Goal: Task Accomplishment & Management: Manage account settings

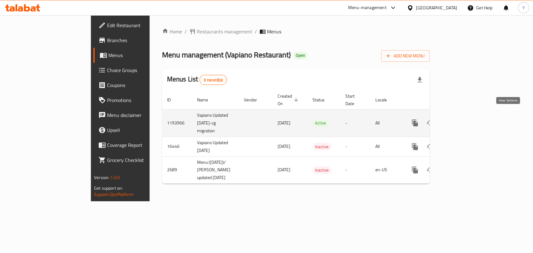
click at [463, 119] on icon "enhanced table" at bounding box center [459, 122] width 7 height 7
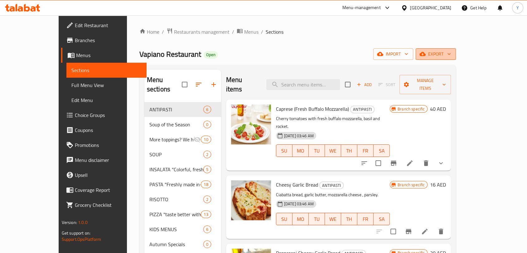
click at [451, 51] on span "export" at bounding box center [436, 54] width 30 height 8
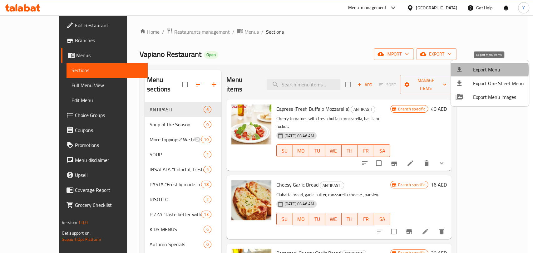
click at [472, 70] on div at bounding box center [463, 69] width 17 height 7
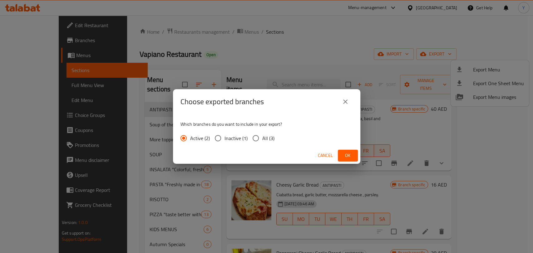
click at [252, 137] on input "All (3)" at bounding box center [255, 138] width 13 height 13
radio input "true"
click at [344, 158] on span "Ok" at bounding box center [348, 156] width 10 height 8
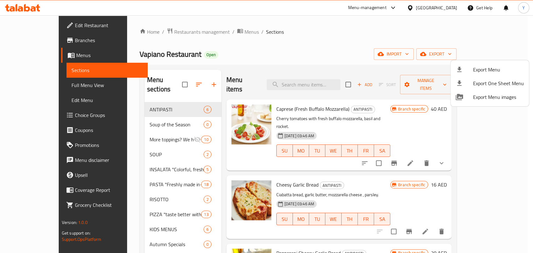
click at [382, 149] on div at bounding box center [266, 126] width 533 height 253
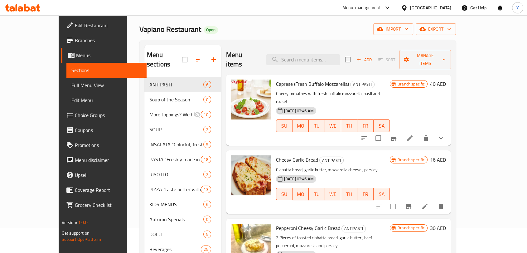
scroll to position [26, 0]
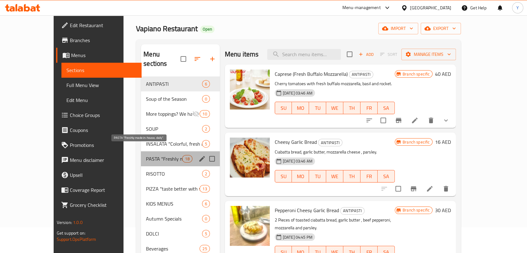
click at [146, 155] on span "PASTA "Freshly made in-house, daily"." at bounding box center [164, 158] width 36 height 7
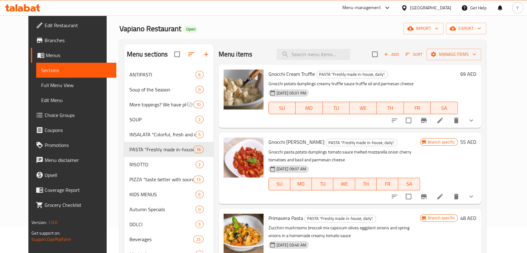
click at [449, 116] on li at bounding box center [440, 120] width 17 height 11
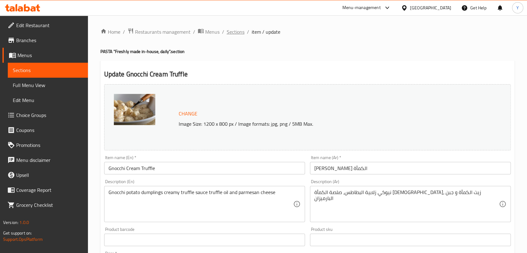
click at [232, 35] on span "Sections" at bounding box center [236, 31] width 18 height 7
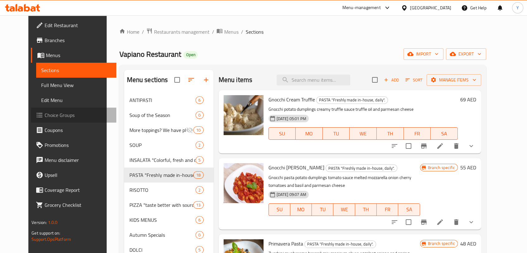
click at [45, 111] on span "Choice Groups" at bounding box center [78, 114] width 67 height 7
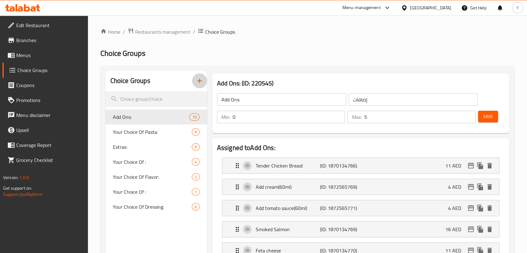
click at [201, 82] on icon "button" at bounding box center [199, 80] width 7 height 7
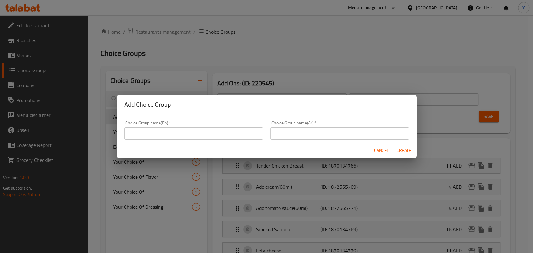
click at [208, 134] on input "text" at bounding box center [193, 133] width 139 height 12
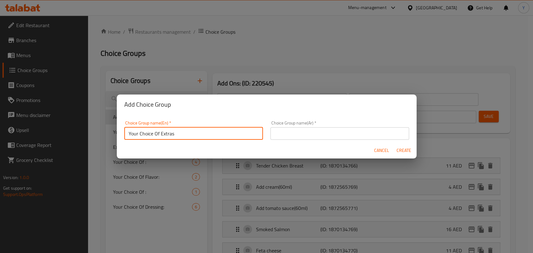
type input "Your Choice Of Extras"
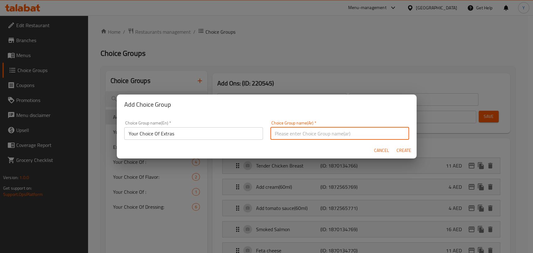
click at [278, 138] on input "text" at bounding box center [339, 133] width 139 height 12
type input "اختيارك من الإضافات"
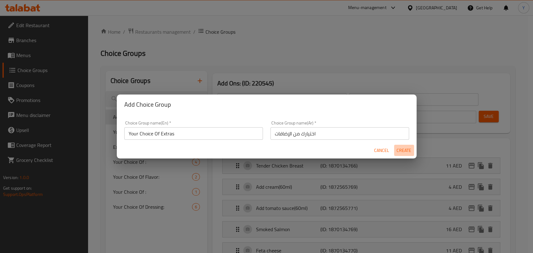
click at [400, 155] on button "Create" at bounding box center [404, 151] width 20 height 12
type input "Your Choice Of Extras"
type input "اختيارك من الإضافات"
type input "0"
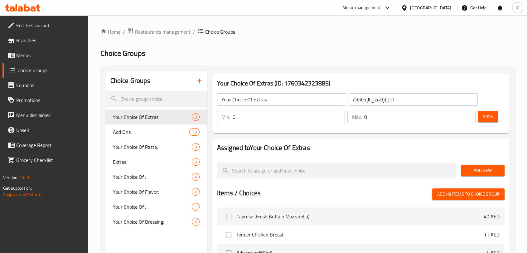
click at [263, 99] on input "Your Choice Of Extras" at bounding box center [281, 99] width 129 height 12
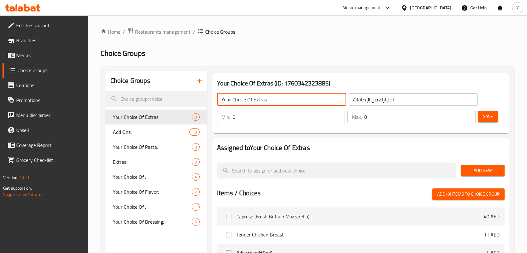
click at [263, 99] on input "Your Choice Of Extras" at bounding box center [281, 99] width 129 height 12
drag, startPoint x: 263, startPoint y: 100, endPoint x: 257, endPoint y: 100, distance: 6.0
click at [257, 100] on input "Your Choice Of Add Ons:" at bounding box center [281, 99] width 129 height 12
click at [261, 101] on input "Your Choice Of Add Ons:" at bounding box center [281, 99] width 129 height 12
type input "Your Choice Of Add-Ons:"
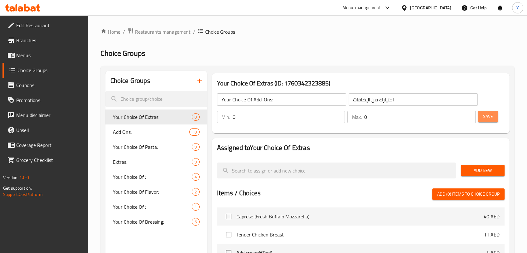
click at [484, 119] on span "Save" at bounding box center [488, 117] width 10 height 8
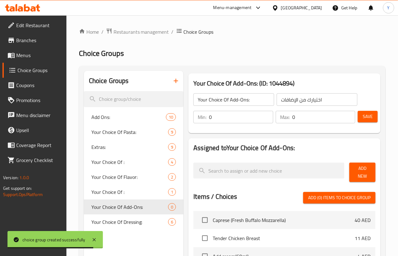
click at [355, 170] on span "Add New" at bounding box center [363, 172] width 16 height 16
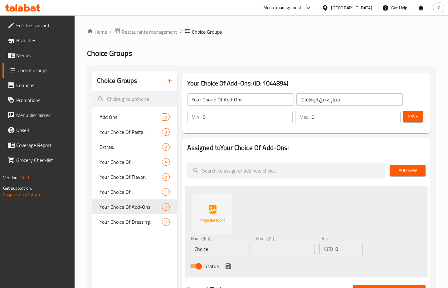
drag, startPoint x: 392, startPoint y: 0, endPoint x: 272, endPoint y: 51, distance: 129.7
click at [272, 51] on h2 "Choice Groups" at bounding box center [261, 53] width 349 height 10
drag, startPoint x: 200, startPoint y: 251, endPoint x: 204, endPoint y: 250, distance: 4.4
paste input "Burrata Chees"
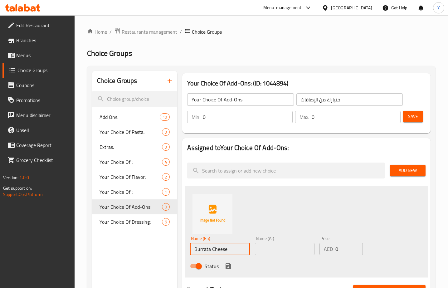
type input "Burrata Cheese"
click at [277, 252] on input "text" at bounding box center [285, 249] width 60 height 12
type input "جبنة بوراتا"
drag, startPoint x: 341, startPoint y: 249, endPoint x: 335, endPoint y: 248, distance: 5.8
click at [336, 248] on input "0" at bounding box center [349, 249] width 27 height 12
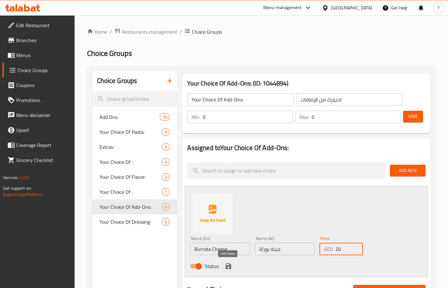
type input "20"
click at [228, 253] on icon "save" at bounding box center [228, 265] width 7 height 7
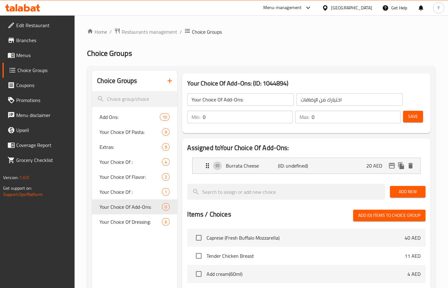
click at [405, 182] on div "Add New" at bounding box center [408, 191] width 41 height 21
drag, startPoint x: 405, startPoint y: 190, endPoint x: 401, endPoint y: 192, distance: 4.6
click at [405, 190] on span "Add New" at bounding box center [408, 192] width 26 height 8
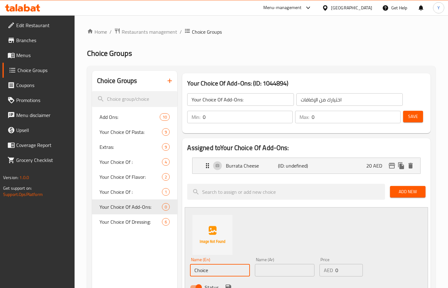
drag, startPoint x: 175, startPoint y: 267, endPoint x: 155, endPoint y: 268, distance: 19.4
paste input "[PERSON_NAME] – جبنة فيتا"
drag, startPoint x: 223, startPoint y: 270, endPoint x: 226, endPoint y: 271, distance: 3.5
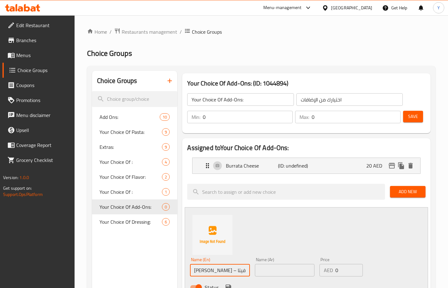
click at [226, 253] on input "[PERSON_NAME] – جبنة فيتا" at bounding box center [220, 270] width 60 height 12
drag, startPoint x: 223, startPoint y: 271, endPoint x: 237, endPoint y: 268, distance: 14.0
click at [249, 253] on input "Fetta Cheese جبنة فيتا" at bounding box center [220, 270] width 60 height 12
type input "Fetta Cheese"
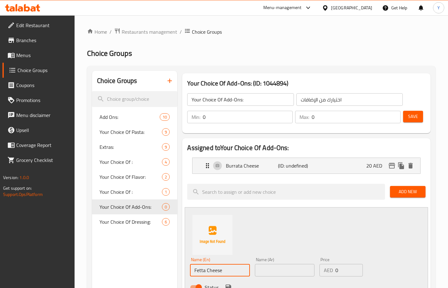
click at [287, 253] on input "text" at bounding box center [285, 270] width 60 height 12
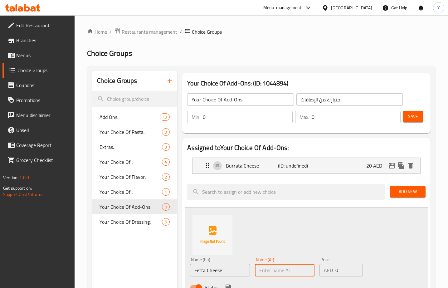
paste input "جبنة فيتا"
type input "جبنة فيتا"
click at [332, 253] on div "AED 0 Price" at bounding box center [341, 270] width 43 height 12
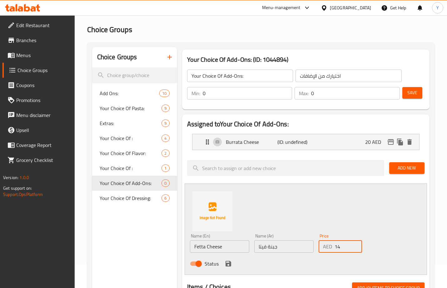
scroll to position [32, 0]
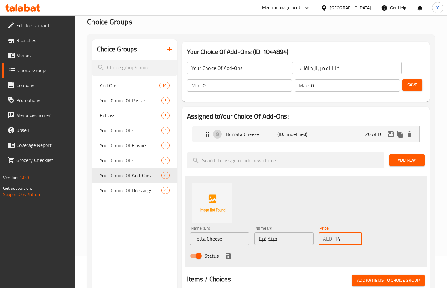
type input "14"
click at [443, 194] on div "Home / Restaurants management / Choice Groups Choice Groups Choice Groups Add O…" at bounding box center [261, 258] width 372 height 549
click at [226, 253] on icon "save" at bounding box center [228, 256] width 6 height 6
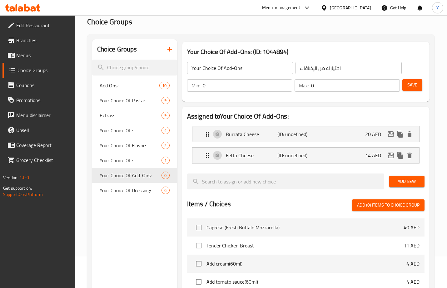
click at [411, 182] on span "Add New" at bounding box center [406, 182] width 25 height 8
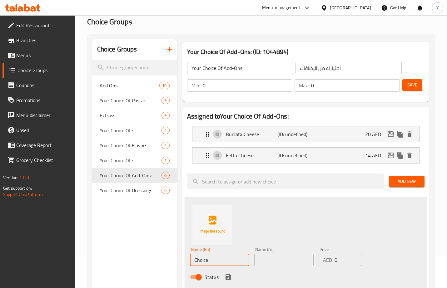
drag, startPoint x: 222, startPoint y: 257, endPoint x: 167, endPoint y: 256, distance: 54.3
click at [167, 253] on div "Choice Groups Add Ons: 10 Your Choice Of Pasta: 9 Extras: 9 Your Choice Of : 4 …" at bounding box center [262, 287] width 340 height 497
paste input "Mozarella – موزاريلا"
click at [221, 253] on input "Mozzarella – موزاريلا" at bounding box center [219, 260] width 59 height 12
click at [226, 253] on input "Mozzarella موزاريلا" at bounding box center [219, 260] width 59 height 12
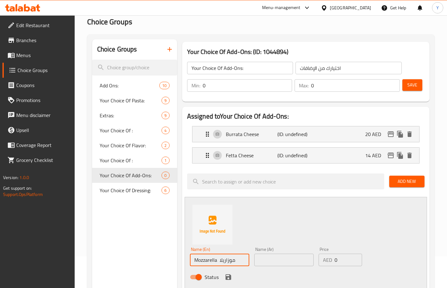
click at [226, 253] on input "Mozzarella موزاريلا" at bounding box center [219, 260] width 59 height 12
type input "Mozzarella"
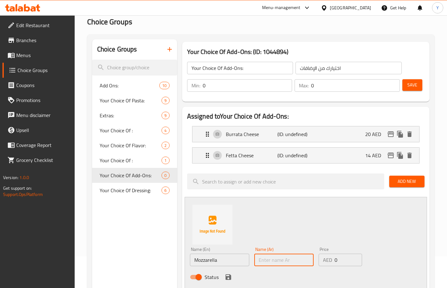
click at [283, 253] on input "text" at bounding box center [283, 260] width 59 height 12
paste input "موزاريلا"
type input "موزاريلا"
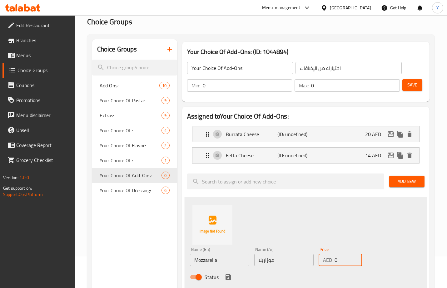
drag, startPoint x: 338, startPoint y: 258, endPoint x: 330, endPoint y: 256, distance: 8.5
click at [330, 253] on div "AED 0 Price" at bounding box center [339, 260] width 43 height 12
type input "7"
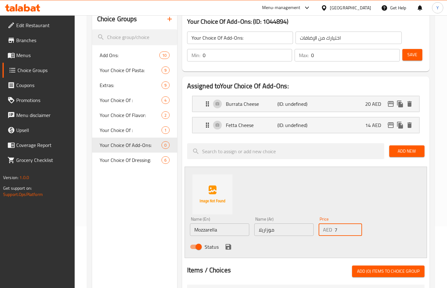
scroll to position [65, 0]
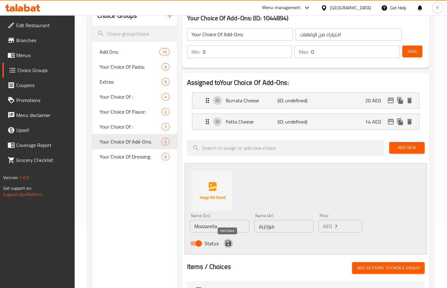
click at [223, 244] on button "save" at bounding box center [227, 243] width 9 height 9
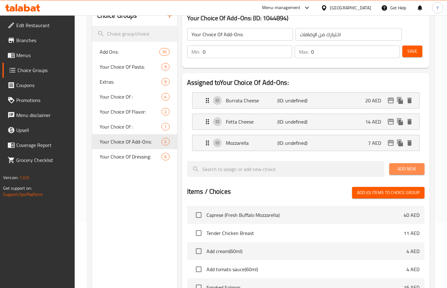
click at [411, 173] on span "Add New" at bounding box center [406, 169] width 25 height 8
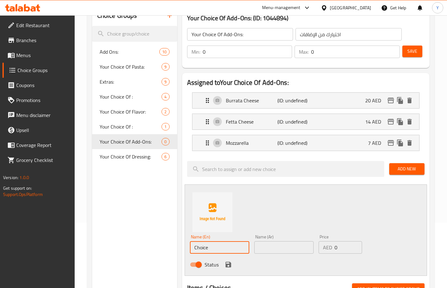
paste input "Fresh Mozarella (60G)"
drag, startPoint x: 220, startPoint y: 245, endPoint x: 173, endPoint y: 247, distance: 46.5
click at [173, 247] on div "Choice Groups Add Ons: 10 Your Choice Of Pasta: 9 Extras: 9 Your Choice Of : 4 …" at bounding box center [262, 265] width 340 height 518
type input "Fresh Mozzarella (60G)"
click at [282, 242] on input "text" at bounding box center [283, 247] width 59 height 12
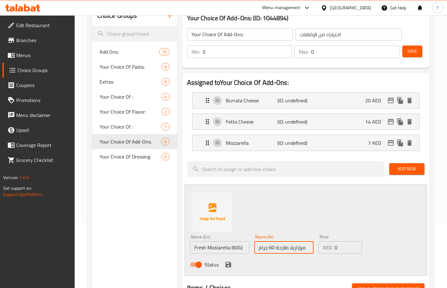
type input "موزاريلا طازجة 60 جرام"
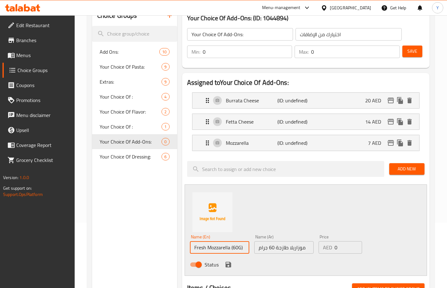
click at [232, 248] on input "Fresh Mozzarella (60G)" at bounding box center [219, 247] width 59 height 12
click at [243, 250] on input "Fresh Mozzarella 60G)" at bounding box center [219, 247] width 59 height 12
type input "Fresh Mozzarella 60G"
drag, startPoint x: 346, startPoint y: 244, endPoint x: 321, endPoint y: 243, distance: 24.7
click at [321, 243] on div "AED 0 Price" at bounding box center [339, 247] width 43 height 12
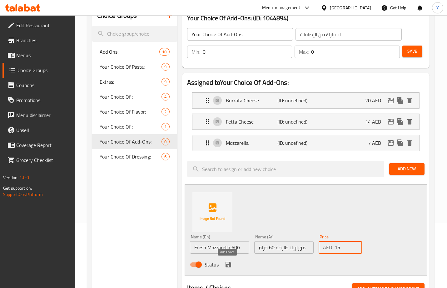
type input "15"
click at [226, 253] on icon "save" at bounding box center [227, 264] width 7 height 7
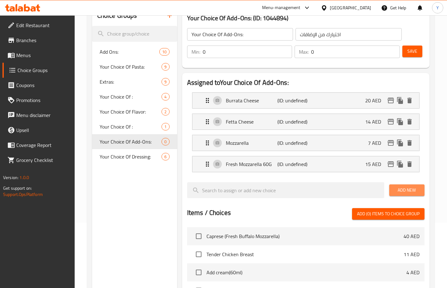
click at [404, 187] on span "Add New" at bounding box center [406, 190] width 25 height 8
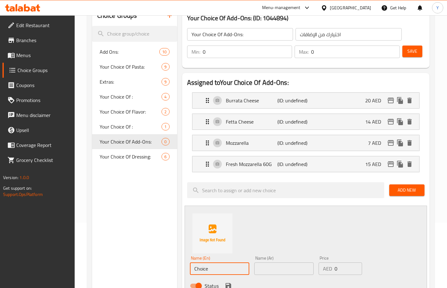
drag, startPoint x: 211, startPoint y: 269, endPoint x: 166, endPoint y: 263, distance: 46.0
click at [166, 253] on div "Choice Groups Add Ons: 10 Your Choice Of Pasta: 9 Extras: 9 Your Choice Of : 4 …" at bounding box center [262, 276] width 340 height 540
paste input "Italian Hard Chees"
type input "Italian Hard Cheese"
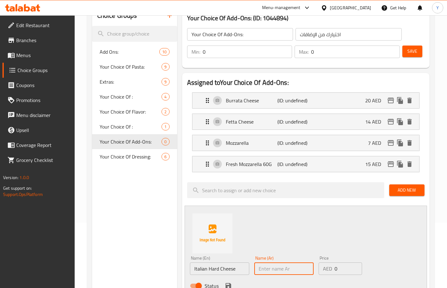
click at [279, 253] on input "text" at bounding box center [283, 268] width 59 height 12
type input "جبنة إيطالية صلبة"
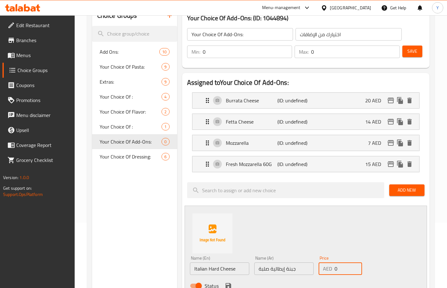
drag, startPoint x: 331, startPoint y: 267, endPoint x: 326, endPoint y: 266, distance: 5.1
click at [326, 253] on div "AED 0 Price" at bounding box center [339, 268] width 43 height 12
type input "7"
click at [235, 253] on input "Italian Hard Cheese" at bounding box center [219, 268] width 59 height 12
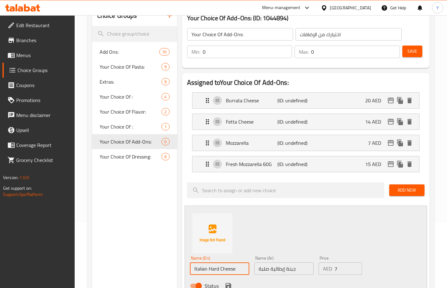
click at [235, 253] on input "Italian Hard Cheese" at bounding box center [219, 268] width 59 height 12
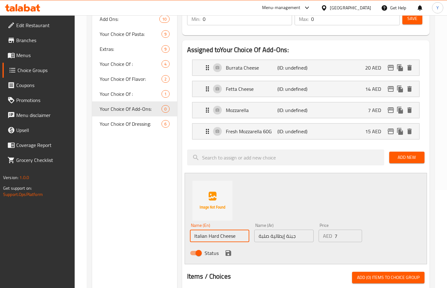
scroll to position [99, 0]
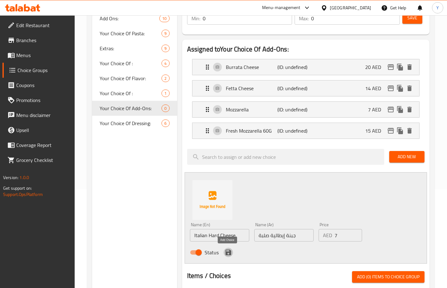
click at [226, 253] on icon "save" at bounding box center [228, 253] width 6 height 6
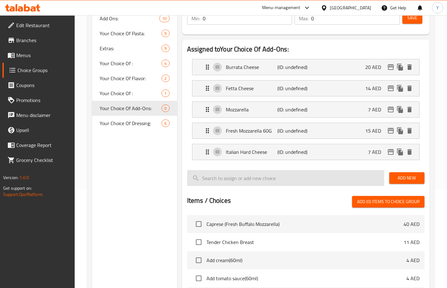
drag, startPoint x: 401, startPoint y: 177, endPoint x: 382, endPoint y: 183, distance: 19.6
click at [401, 176] on span "Add New" at bounding box center [406, 178] width 25 height 8
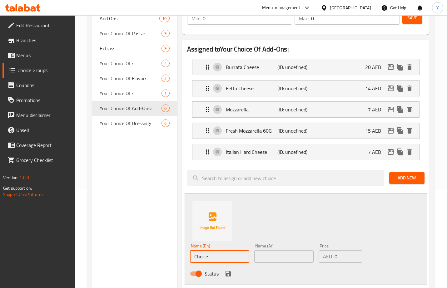
drag, startPoint x: 223, startPoint y: 254, endPoint x: 145, endPoint y: 254, distance: 78.3
click at [145, 253] on div "Choice Groups Add Ons: 10 Your Choice Of Pasta: 9 Extras: 9 Your Choice Of : 4 …" at bounding box center [262, 252] width 340 height 561
paste input "Prawns (6 Pieces)"
click at [212, 253] on input "Prawns (6 Pieces)" at bounding box center [219, 256] width 59 height 12
click at [241, 253] on input "Prawns 6 Pieces)" at bounding box center [219, 256] width 59 height 12
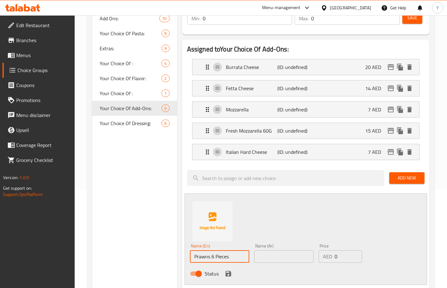
type input "Prawns 6 Pieces"
click at [281, 253] on input "text" at bounding box center [283, 256] width 59 height 12
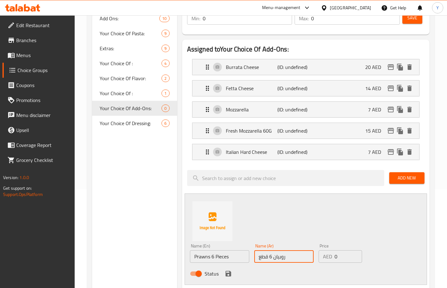
type input "روبيان 6 قطع"
drag, startPoint x: 340, startPoint y: 259, endPoint x: 324, endPoint y: 256, distance: 15.5
click at [324, 253] on div "AED 0 Price" at bounding box center [339, 256] width 43 height 12
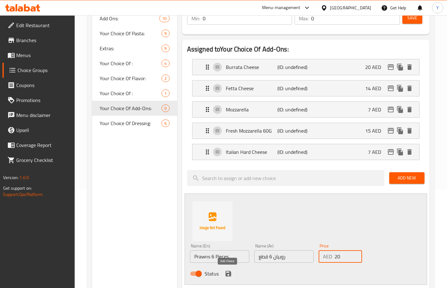
type input "20"
click at [226, 253] on icon "save" at bounding box center [228, 274] width 6 height 6
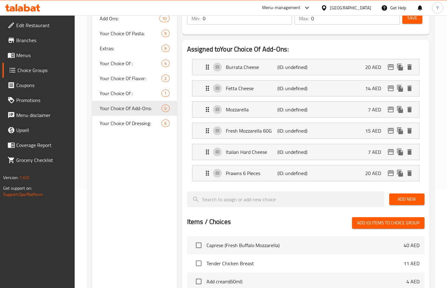
click at [406, 201] on span "Add New" at bounding box center [406, 199] width 25 height 8
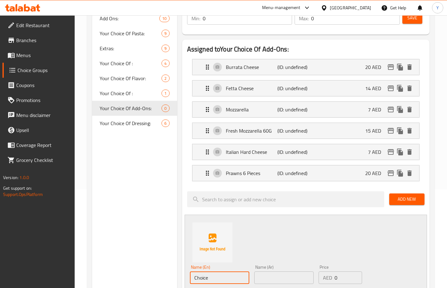
drag, startPoint x: 188, startPoint y: 269, endPoint x: 173, endPoint y: 263, distance: 15.6
click at [174, 253] on div "Choice Groups Add Ons: 10 Your Choice Of Pasta: 9 Extras: 9 Your Choice Of : 4 …" at bounding box center [262, 263] width 340 height 582
paste input "icken Breast – صدر دجاج"
drag, startPoint x: 223, startPoint y: 277, endPoint x: 243, endPoint y: 280, distance: 20.9
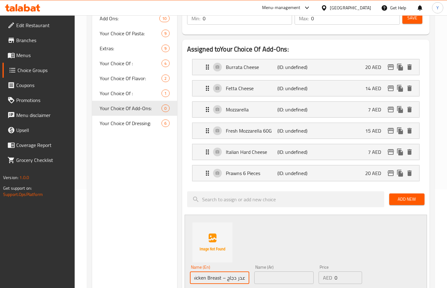
click at [247, 253] on input "Chicken Breast – صدر دجاج" at bounding box center [219, 278] width 59 height 12
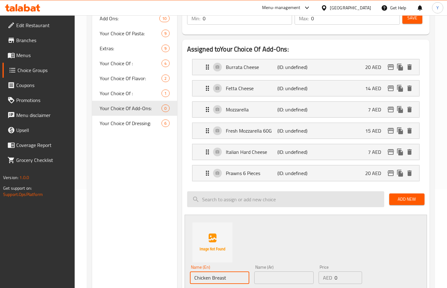
scroll to position [0, 0]
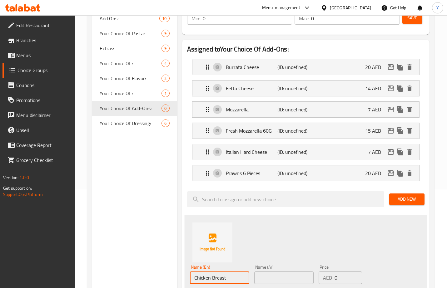
type input "Chicken Breast"
click at [280, 253] on input "text" at bounding box center [283, 278] width 59 height 12
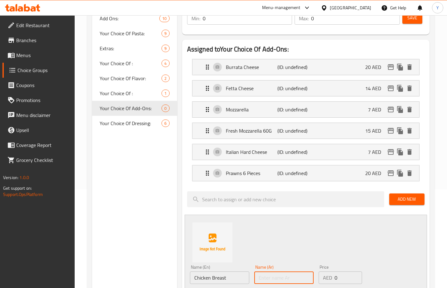
paste input "– صدر دجاج"
drag, startPoint x: 263, startPoint y: 278, endPoint x: 240, endPoint y: 278, distance: 23.1
click at [242, 253] on div "Name (En) Chicken Breast Name (En) Name (Ar) – صدر دجاج Name (Ar) Price AED 0 P…" at bounding box center [283, 282] width 193 height 41
type input "صدر دجاج"
drag, startPoint x: 346, startPoint y: 280, endPoint x: 328, endPoint y: 277, distance: 18.1
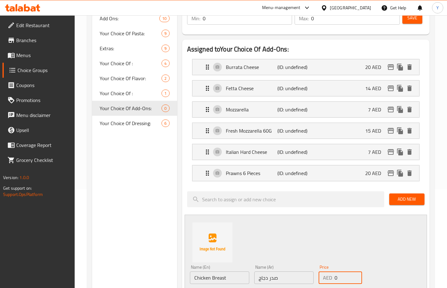
click at [328, 253] on div "AED 0 Price" at bounding box center [339, 278] width 43 height 12
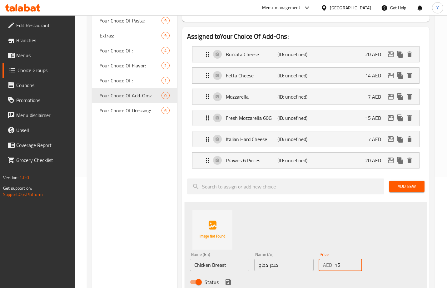
scroll to position [121, 0]
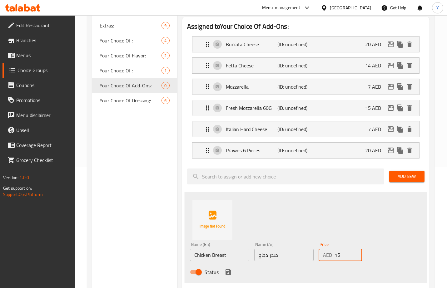
type input "15"
click at [224, 253] on icon "save" at bounding box center [227, 271] width 7 height 7
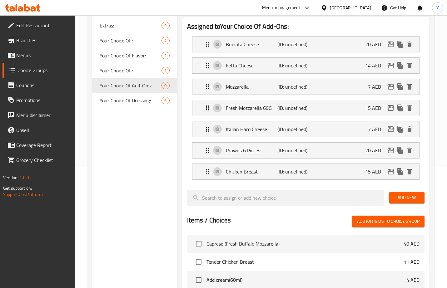
click at [398, 197] on span "Add New" at bounding box center [406, 198] width 25 height 8
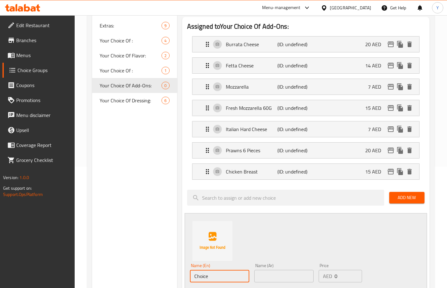
drag, startPoint x: 229, startPoint y: 273, endPoint x: 213, endPoint y: 283, distance: 19.8
click at [176, 253] on div "Choice Groups Add Ons: 10 Your Choice Of Pasta: 9 Extras: 9 Your Choice Of : 4 …" at bounding box center [262, 250] width 340 height 603
paste input "Smoked Salmon"
type input "Smoked Salmon"
click at [266, 253] on input "text" at bounding box center [283, 276] width 59 height 12
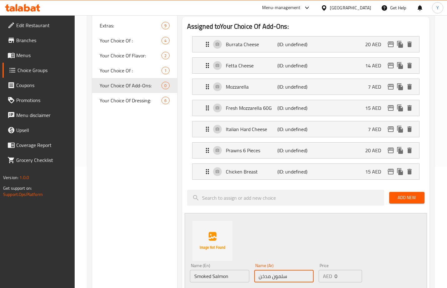
type input "سلمون مدخن"
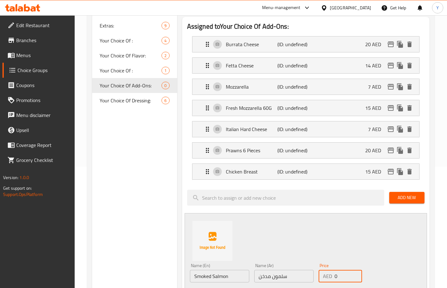
drag, startPoint x: 337, startPoint y: 273, endPoint x: 325, endPoint y: 274, distance: 11.9
click at [326, 253] on div "AED 0 Price" at bounding box center [339, 276] width 43 height 12
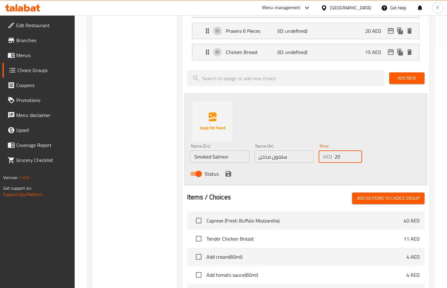
scroll to position [242, 0]
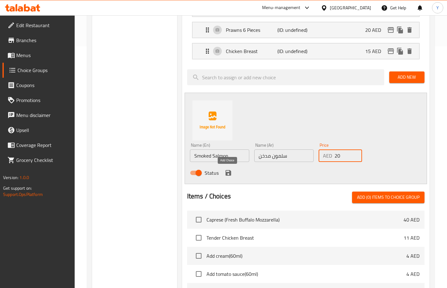
type input "20"
click at [227, 173] on icon "save" at bounding box center [228, 173] width 6 height 6
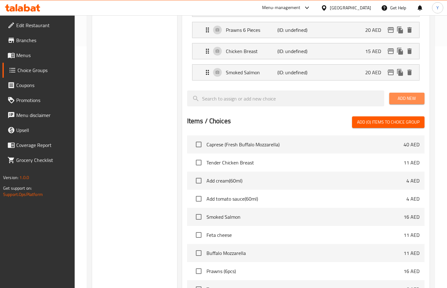
click at [415, 98] on span "Add New" at bounding box center [406, 99] width 25 height 8
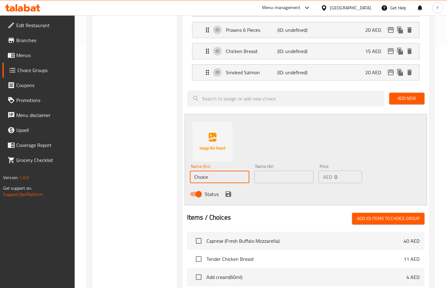
drag, startPoint x: 217, startPoint y: 177, endPoint x: 166, endPoint y: 173, distance: 50.4
click at [166, 173] on div "Choice Groups Add Ons: 10 Your Choice Of Pasta: 9 Extras: 9 Your Choice Of : 4 …" at bounding box center [262, 141] width 340 height 625
paste input "Extra Sau"
type input "Extra Sauce"
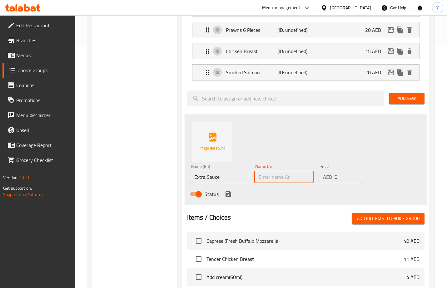
click at [302, 174] on input "text" at bounding box center [283, 177] width 59 height 12
type input "صوص إضافي"
drag, startPoint x: 339, startPoint y: 180, endPoint x: 331, endPoint y: 179, distance: 8.3
click at [331, 179] on div "AED 0 Price" at bounding box center [339, 177] width 43 height 12
type input "5"
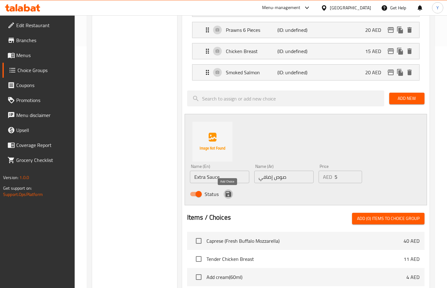
click at [225, 194] on icon "save" at bounding box center [227, 193] width 7 height 7
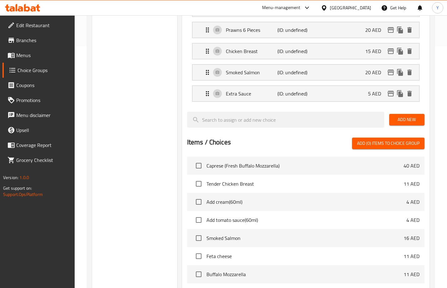
click at [415, 120] on span "Add New" at bounding box center [406, 120] width 25 height 8
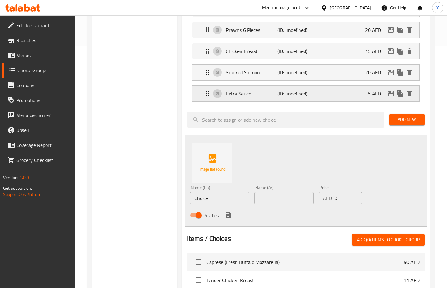
click at [324, 92] on div "Extra Sauce (ID: undefined) 5 AED" at bounding box center [307, 94] width 208 height 16
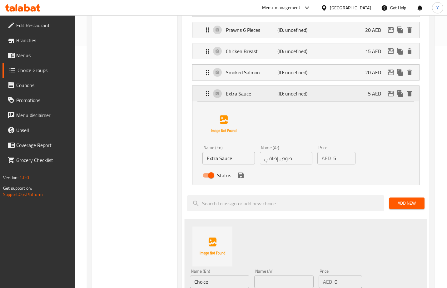
click at [314, 97] on div "Extra Sauce (ID: undefined) 5 AED" at bounding box center [307, 94] width 208 height 16
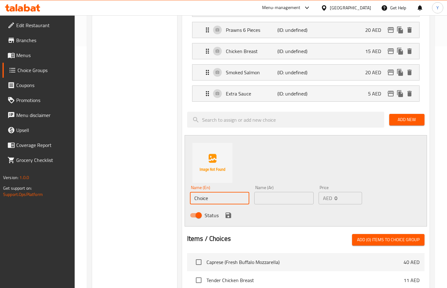
drag, startPoint x: 159, startPoint y: 192, endPoint x: 151, endPoint y: 191, distance: 7.5
click at [152, 191] on div "Choice Groups Add Ons: 10 Your Choice Of Pasta: 9 Extras: 9 Your Choice Of : 4 …" at bounding box center [262, 152] width 340 height 646
paste input "[PERSON_NAME]"
type input "Bolognese Sauce"
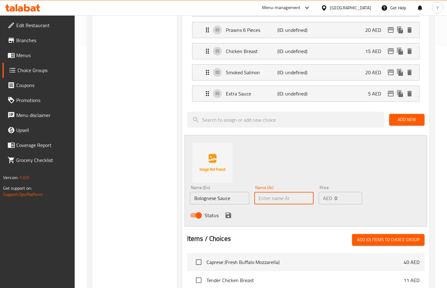
click at [287, 200] on input "text" at bounding box center [283, 198] width 59 height 12
type input "صوص بولونيز"
drag, startPoint x: 337, startPoint y: 198, endPoint x: 327, endPoint y: 196, distance: 9.9
click at [327, 196] on div "AED 0 Price" at bounding box center [339, 198] width 43 height 12
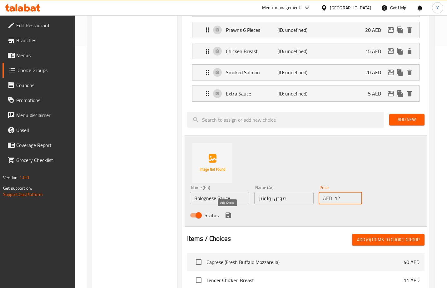
type input "12"
click at [225, 216] on icon "save" at bounding box center [228, 216] width 6 height 6
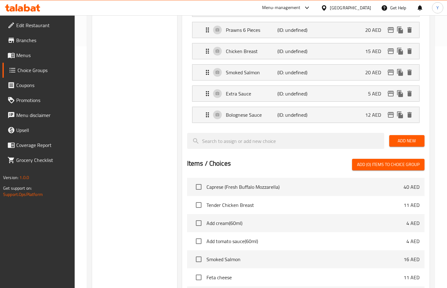
drag, startPoint x: 401, startPoint y: 137, endPoint x: 397, endPoint y: 140, distance: 4.3
click at [401, 138] on span "Add New" at bounding box center [406, 141] width 25 height 8
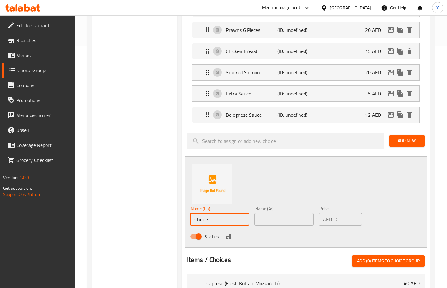
drag, startPoint x: 223, startPoint y: 220, endPoint x: 178, endPoint y: 217, distance: 44.8
click at [179, 217] on div "Assigned to Your Choice Of Add-Ons: Burrata Cheese (ID: undefined) 20 AED Name …" at bounding box center [305, 173] width 252 height 558
paste input "Extra Pesto Sau"
type input "Extra Pesto Sauce"
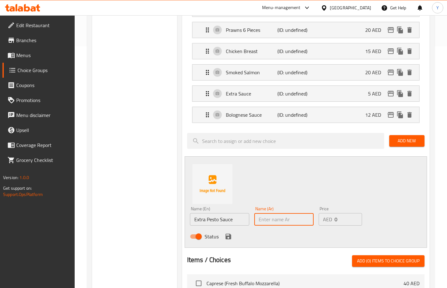
click at [277, 221] on input "text" at bounding box center [283, 219] width 59 height 12
type input "صوص بيستو إضافي"
drag, startPoint x: 340, startPoint y: 218, endPoint x: 323, endPoint y: 216, distance: 17.4
click at [323, 216] on div "AED 0 Price" at bounding box center [339, 219] width 43 height 12
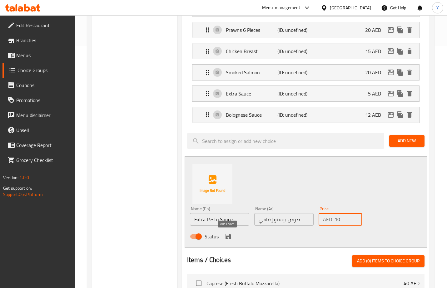
type input "10"
click at [227, 236] on icon "save" at bounding box center [228, 237] width 6 height 6
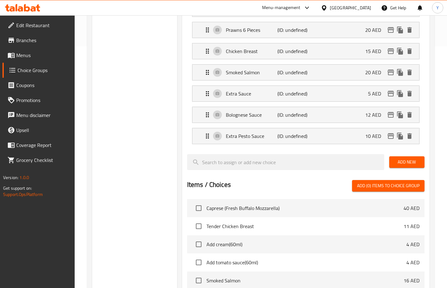
click at [407, 159] on span "Add New" at bounding box center [406, 162] width 25 height 8
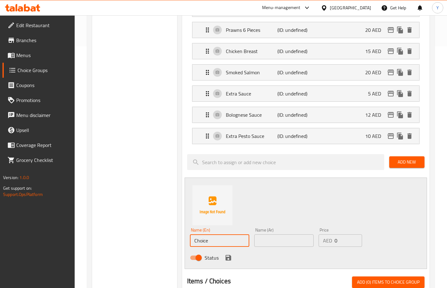
drag, startPoint x: 225, startPoint y: 240, endPoint x: 153, endPoint y: 231, distance: 72.7
click at [153, 232] on div "Choice Groups Add Ons: 10 Your Choice Of Pasta: 9 Extras: 9 Your Choice Of : 4 …" at bounding box center [262, 173] width 340 height 688
paste input "Truffle Sau"
type input "Truffle Sauce"
click at [279, 240] on input "text" at bounding box center [283, 240] width 59 height 12
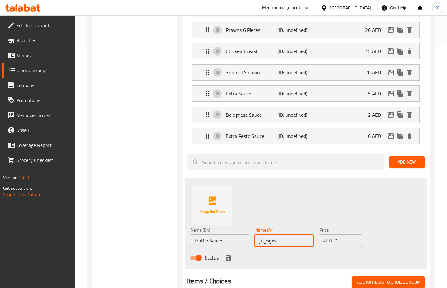
click at [202, 242] on input "Truffle Sauce" at bounding box center [219, 240] width 59 height 12
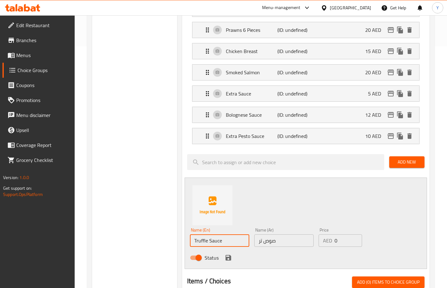
click at [203, 243] on input "Truffle Sauce" at bounding box center [219, 240] width 59 height 12
click at [284, 244] on input "صوص تر" at bounding box center [283, 240] width 59 height 12
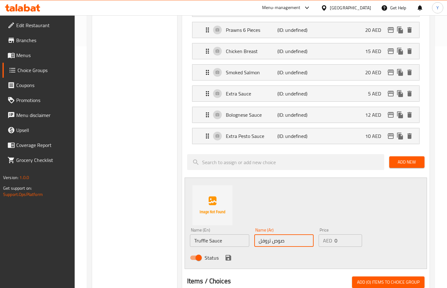
type input "صوص تروفل"
drag, startPoint x: 336, startPoint y: 241, endPoint x: 332, endPoint y: 241, distance: 3.7
click at [332, 241] on div "AED 0 Price" at bounding box center [339, 240] width 43 height 12
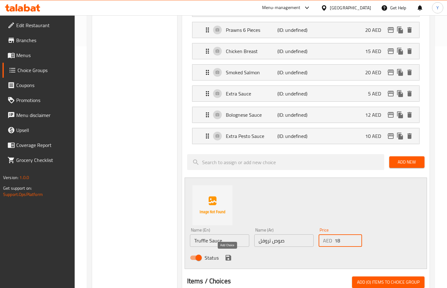
type input "18"
click at [225, 253] on icon "save" at bounding box center [227, 257] width 7 height 7
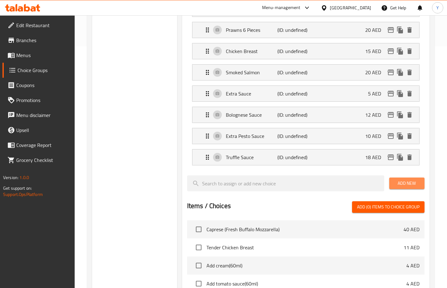
click at [414, 182] on span "Add New" at bounding box center [406, 183] width 25 height 8
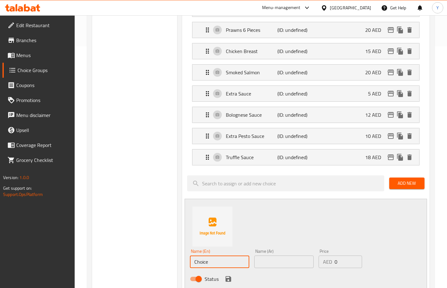
drag, startPoint x: 158, startPoint y: 260, endPoint x: 151, endPoint y: 261, distance: 6.9
click at [151, 253] on div "Choice Groups Add Ons: 10 Your Choice Of Pasta: 9 Extras: 9 Your Choice Of : 4 …" at bounding box center [262, 183] width 340 height 709
paste input "Mushrooms"
type input "Mushrooms"
click at [280, 253] on input "text" at bounding box center [283, 262] width 59 height 12
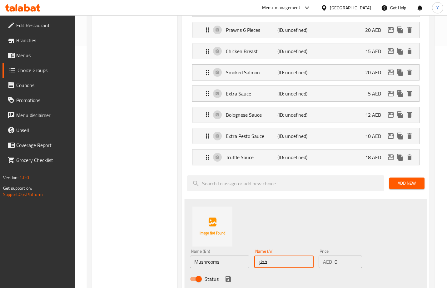
type input "فطر"
drag, startPoint x: 342, startPoint y: 263, endPoint x: 331, endPoint y: 261, distance: 11.4
click at [332, 253] on div "AED 0 Price" at bounding box center [339, 262] width 43 height 12
type input "6"
click at [227, 253] on icon "save" at bounding box center [228, 279] width 6 height 6
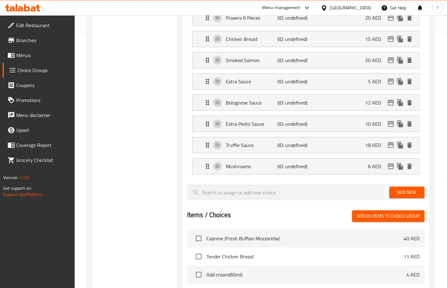
scroll to position [271, 0]
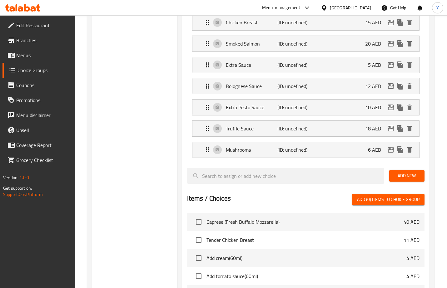
click at [414, 180] on button "Add New" at bounding box center [406, 176] width 35 height 12
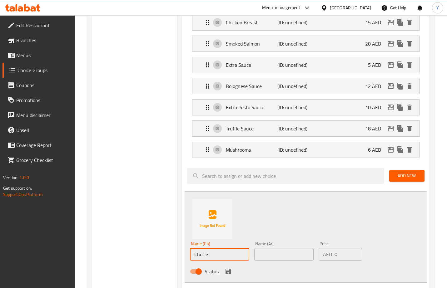
drag, startPoint x: 218, startPoint y: 260, endPoint x: 197, endPoint y: 248, distance: 24.0
click at [176, 247] on div "Choice Groups Add Ons: 10 Your Choice Of Pasta: 9 Extras: 9 Your Choice Of : 4 …" at bounding box center [262, 165] width 340 height 731
paste input "Broccoli"
type input "Broccoli"
click at [283, 253] on input "text" at bounding box center [283, 254] width 59 height 12
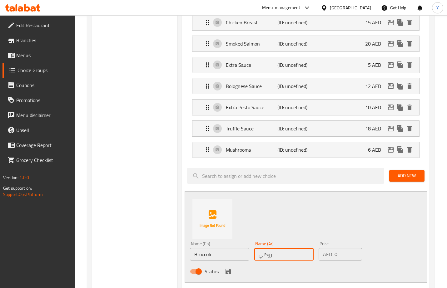
type input "بروكلي"
click at [329, 253] on div "AED 0 Price" at bounding box center [339, 254] width 43 height 12
drag, startPoint x: 338, startPoint y: 251, endPoint x: 331, endPoint y: 251, distance: 6.6
click at [331, 251] on div "AED 0 Price" at bounding box center [339, 254] width 43 height 12
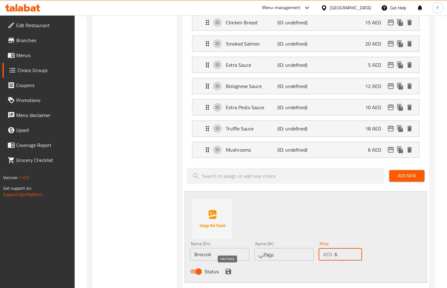
type input "6"
click at [226, 253] on icon "save" at bounding box center [228, 272] width 6 height 6
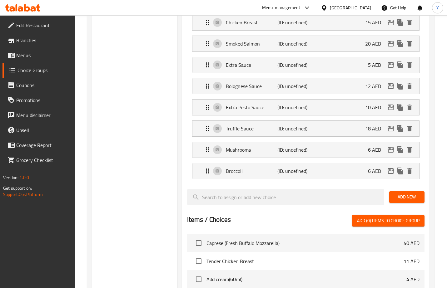
click at [396, 191] on div "Add New" at bounding box center [406, 197] width 40 height 21
click at [398, 194] on span "Add New" at bounding box center [406, 197] width 25 height 8
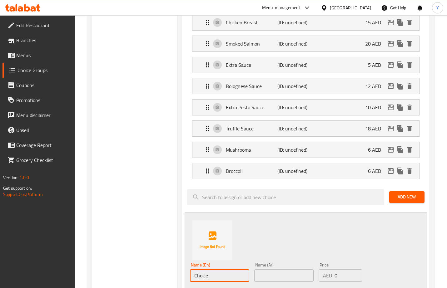
drag, startPoint x: 232, startPoint y: 276, endPoint x: 120, endPoint y: 268, distance: 112.7
click at [120, 253] on div "Choice Groups Add Ons: 10 Your Choice Of Pasta: 9 Extras: 9 Your Choice Of : 4 …" at bounding box center [262, 176] width 340 height 752
paste input "Eggplant"
type input "Eggplant"
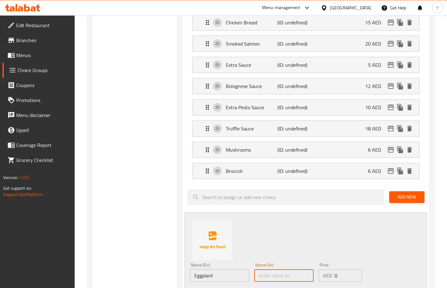
click at [276, 253] on input "text" at bounding box center [283, 275] width 59 height 12
type input "باذنجان"
drag, startPoint x: 342, startPoint y: 275, endPoint x: 325, endPoint y: 273, distance: 17.7
click at [325, 253] on div "AED 0 Price" at bounding box center [339, 275] width 43 height 12
type input "6"
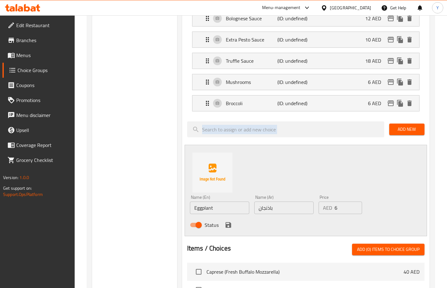
scroll to position [360, 0]
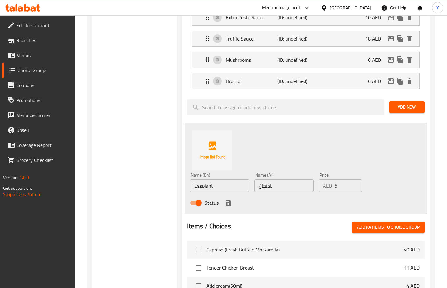
click at [438, 190] on div "Home / Restaurants management / Choice Groups Choice Groups Choice Groups Add O…" at bounding box center [261, 67] width 372 height 825
click at [227, 200] on icon "save" at bounding box center [227, 202] width 7 height 7
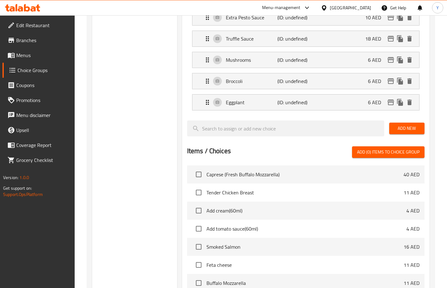
drag, startPoint x: 415, startPoint y: 128, endPoint x: 396, endPoint y: 140, distance: 22.4
click at [415, 128] on span "Add New" at bounding box center [406, 129] width 25 height 8
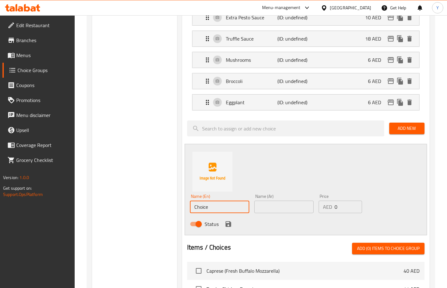
drag, startPoint x: 185, startPoint y: 204, endPoint x: 154, endPoint y: 205, distance: 31.2
click at [154, 205] on div "Choice Groups Add Ons: 10 Your Choice Of Pasta: 9 Extras: 9 Your Choice Of : 4 …" at bounding box center [262, 96] width 340 height 773
paste input "Black Olives"
type input "Black Olives"
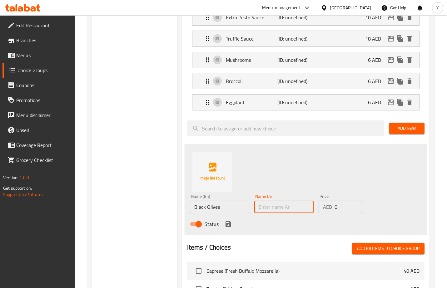
click at [291, 207] on input "text" at bounding box center [283, 207] width 59 height 12
type input "زيتون أسود"
drag, startPoint x: 336, startPoint y: 203, endPoint x: 342, endPoint y: 205, distance: 6.7
click at [342, 205] on input "0" at bounding box center [347, 207] width 27 height 12
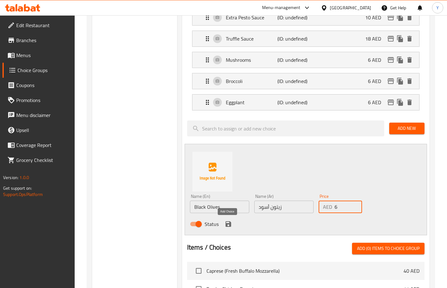
type input "6"
click at [228, 223] on icon "save" at bounding box center [228, 224] width 6 height 6
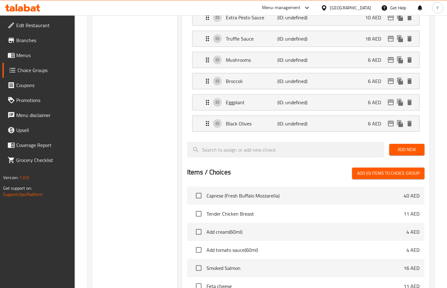
click at [402, 150] on span "Add New" at bounding box center [406, 150] width 25 height 8
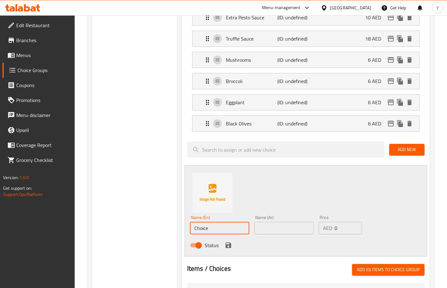
drag, startPoint x: 213, startPoint y: 226, endPoint x: 180, endPoint y: 228, distance: 33.4
click at [180, 228] on div "Assigned to Your Choice Of Add-Ons: Burrata Cheese (ID: undefined) 20 AED Name …" at bounding box center [305, 118] width 252 height 686
paste input "Mixed Capsicums"
type input "Mixed Capsicums"
click at [278, 231] on input "text" at bounding box center [283, 228] width 59 height 12
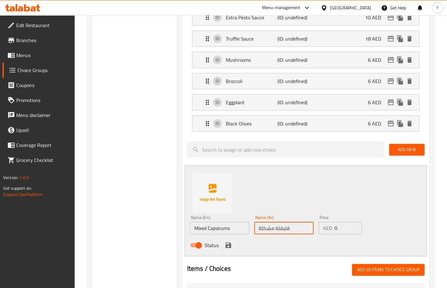
type input "فليفلة مشكلة"
drag, startPoint x: 336, startPoint y: 228, endPoint x: 325, endPoint y: 224, distance: 11.2
click at [325, 225] on div "AED 0 Price" at bounding box center [339, 228] width 43 height 12
type input "6"
click at [227, 247] on icon "save" at bounding box center [227, 245] width 7 height 7
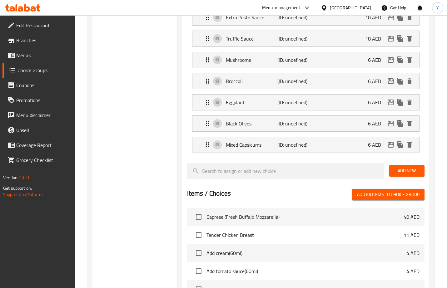
click at [400, 164] on div "Add New" at bounding box center [406, 170] width 40 height 21
click at [400, 165] on button "Add New" at bounding box center [406, 171] width 35 height 12
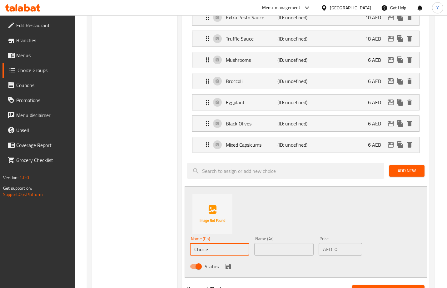
drag, startPoint x: 183, startPoint y: 250, endPoint x: 178, endPoint y: 251, distance: 5.7
click at [178, 251] on div "Your Choice Of Add-Ons: (ID: 1044894) Your Choice Of Add-Ons: ​ اختيارك من الإض…" at bounding box center [304, 118] width 255 height 816
paste input "Zucchini"
type input "Zucchini"
click at [266, 250] on input "text" at bounding box center [283, 249] width 59 height 12
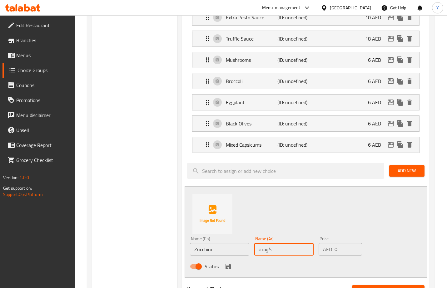
type input "كوسة"
drag, startPoint x: 335, startPoint y: 251, endPoint x: 330, endPoint y: 250, distance: 5.5
click at [331, 250] on div "AED 0 Price" at bounding box center [339, 249] width 43 height 12
type input "6"
click at [228, 253] on icon "save" at bounding box center [228, 267] width 6 height 6
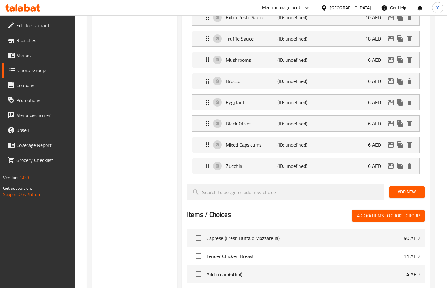
click at [415, 187] on button "Add New" at bounding box center [406, 192] width 35 height 12
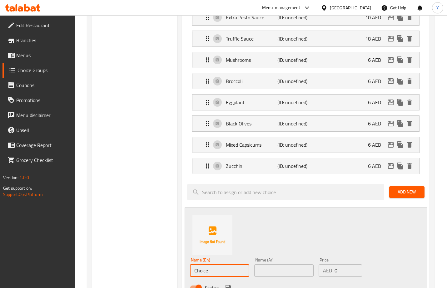
click at [183, 253] on div "Assigned to Your Choice Of Add-Ons: Burrata Cheese (ID: undefined) 20 AED Name …" at bounding box center [305, 139] width 247 height 723
paste input "arrots"
type input "Carrots"
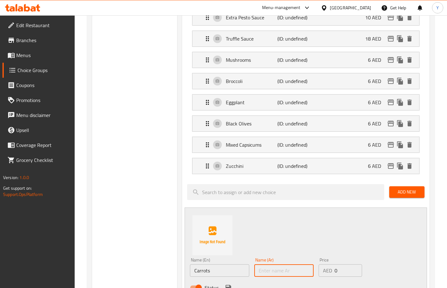
click at [264, 253] on input "text" at bounding box center [283, 270] width 59 height 12
type input "جزر"
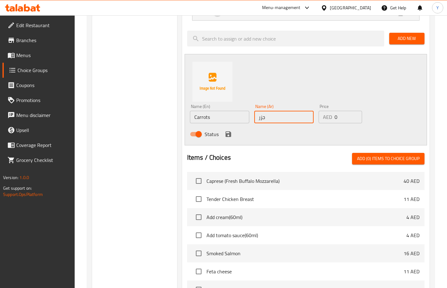
scroll to position [516, 0]
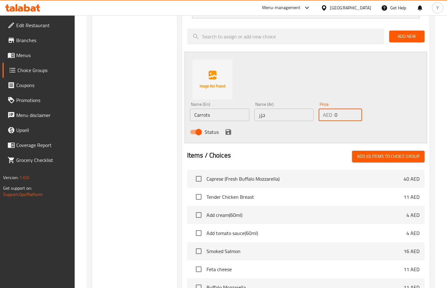
drag, startPoint x: 336, startPoint y: 112, endPoint x: 333, endPoint y: 111, distance: 3.4
click at [333, 111] on div "AED 0 Price" at bounding box center [339, 115] width 43 height 12
type input "6"
click at [225, 129] on icon "save" at bounding box center [227, 131] width 7 height 7
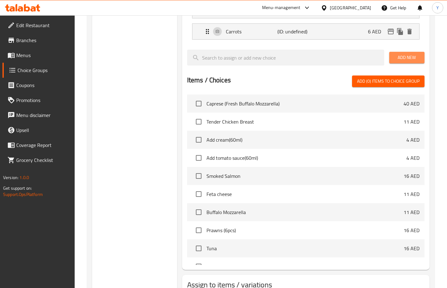
click at [406, 60] on span "Add New" at bounding box center [406, 58] width 25 height 8
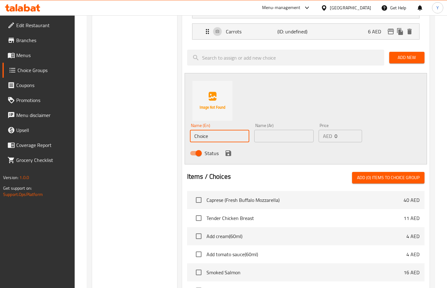
paste input "Spring Onions"
type input "Spring Onions"
click at [289, 137] on input "text" at bounding box center [283, 136] width 59 height 12
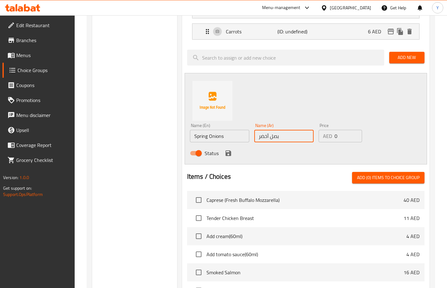
type input "بصل أخضر"
drag, startPoint x: 341, startPoint y: 135, endPoint x: 326, endPoint y: 131, distance: 15.8
click at [326, 132] on div "AED 0 Price" at bounding box center [339, 136] width 43 height 12
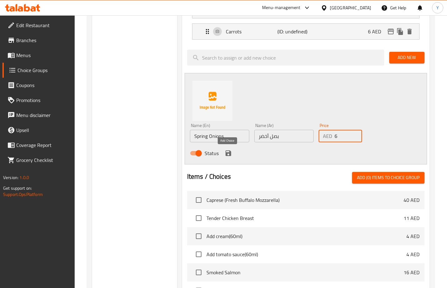
type input "6"
click at [225, 152] on icon "save" at bounding box center [228, 153] width 6 height 6
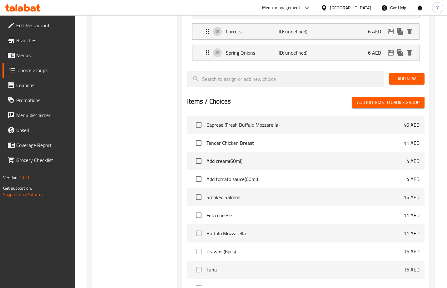
click at [404, 80] on span "Add New" at bounding box center [406, 79] width 25 height 8
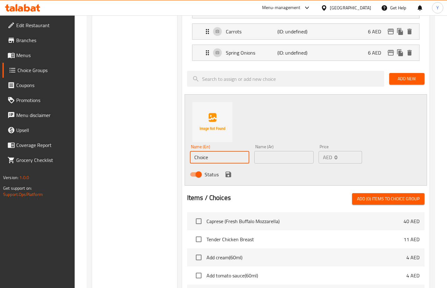
drag, startPoint x: 210, startPoint y: 156, endPoint x: 158, endPoint y: 152, distance: 52.3
paste input "Avocado"
type input "Avocado"
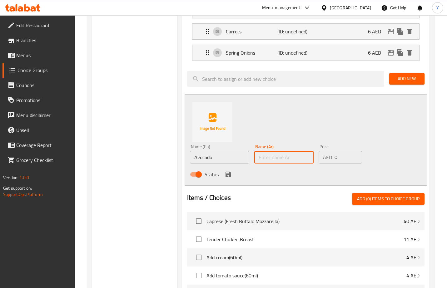
click at [262, 157] on input "text" at bounding box center [283, 157] width 59 height 12
type input "أفوكادو"
drag, startPoint x: 340, startPoint y: 156, endPoint x: 330, endPoint y: 154, distance: 10.5
click at [330, 154] on div "AED 0 Price" at bounding box center [339, 157] width 43 height 12
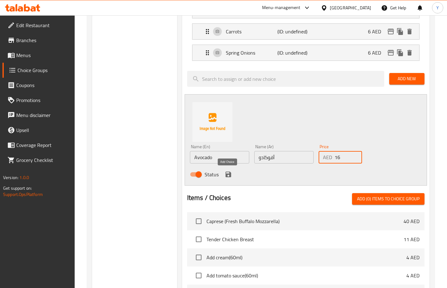
type input "16"
click at [228, 174] on icon "save" at bounding box center [228, 175] width 6 height 6
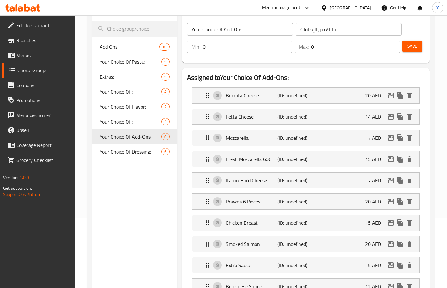
scroll to position [58, 0]
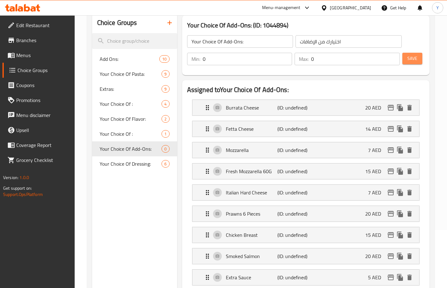
click at [412, 61] on span "Save" at bounding box center [412, 59] width 10 height 8
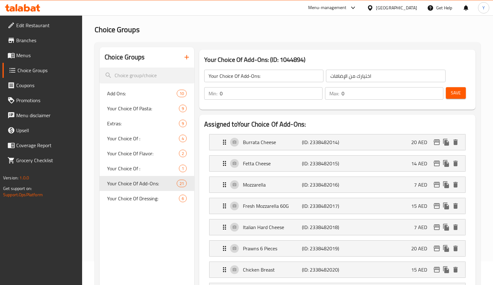
scroll to position [20, 0]
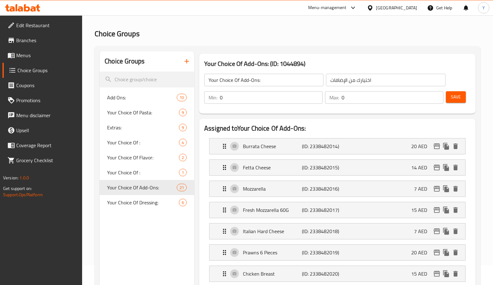
click at [358, 32] on h2 "Choice Groups" at bounding box center [288, 34] width 386 height 10
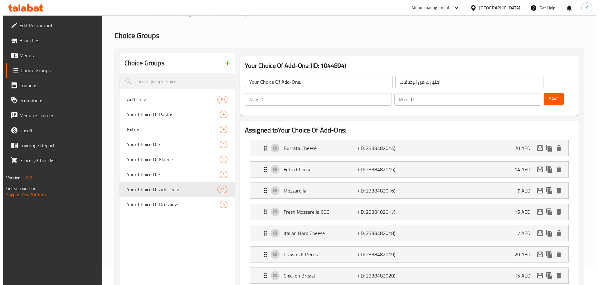
scroll to position [0, 0]
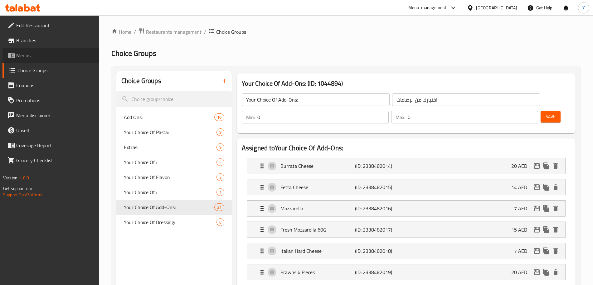
click at [37, 59] on span "Menus" at bounding box center [55, 54] width 78 height 7
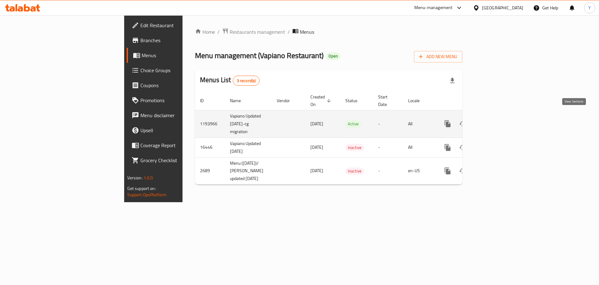
click at [496, 121] on icon "enhanced table" at bounding box center [493, 124] width 6 height 6
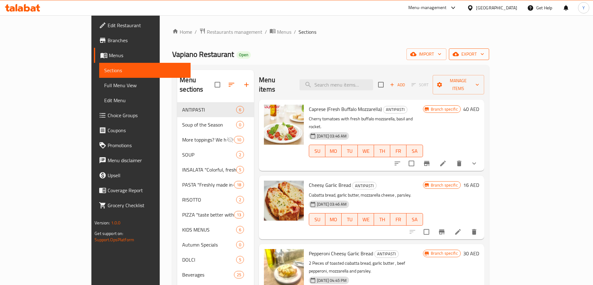
click at [484, 56] on span "export" at bounding box center [469, 54] width 30 height 8
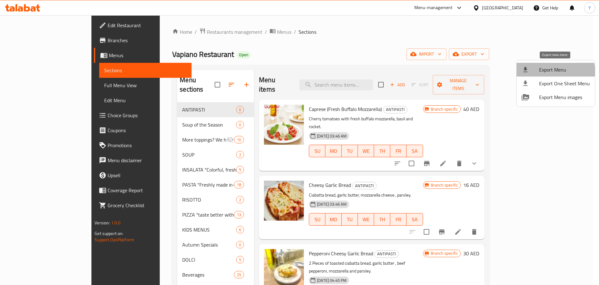
click at [532, 73] on span "Export Menu" at bounding box center [564, 69] width 51 height 7
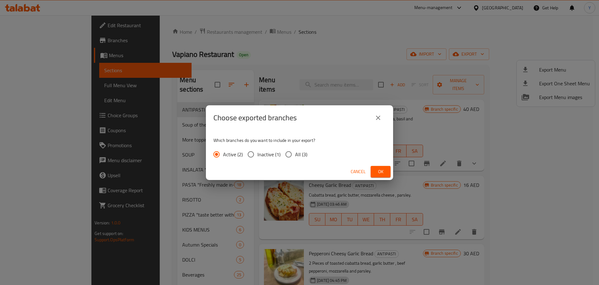
click at [288, 156] on input "All (3)" at bounding box center [288, 154] width 13 height 13
radio input "true"
click at [376, 171] on span "Ok" at bounding box center [381, 172] width 10 height 8
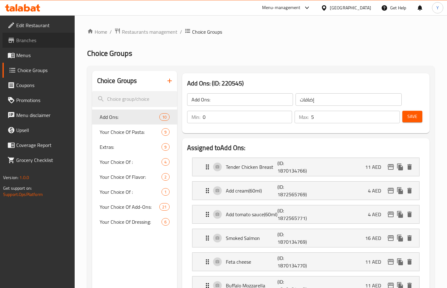
click at [44, 41] on span "Branches" at bounding box center [42, 40] width 53 height 7
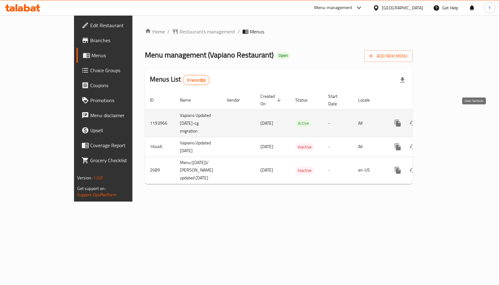
click at [446, 119] on icon "enhanced table" at bounding box center [442, 122] width 7 height 7
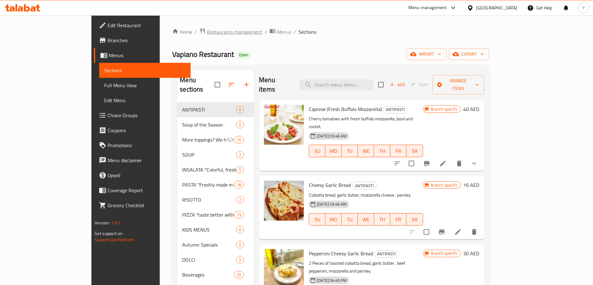
click at [207, 36] on span "Restaurants management" at bounding box center [235, 31] width 56 height 7
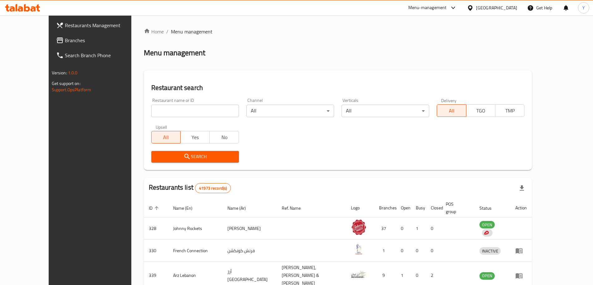
click at [162, 112] on input "search" at bounding box center [195, 111] width 88 height 12
paste input "695343"
type input "695343"
click button "Search" at bounding box center [195, 157] width 88 height 12
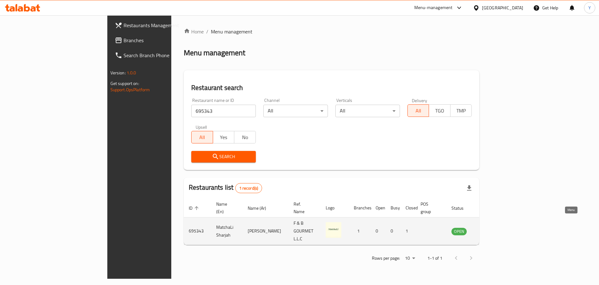
click at [492, 227] on icon "enhanced table" at bounding box center [487, 230] width 7 height 7
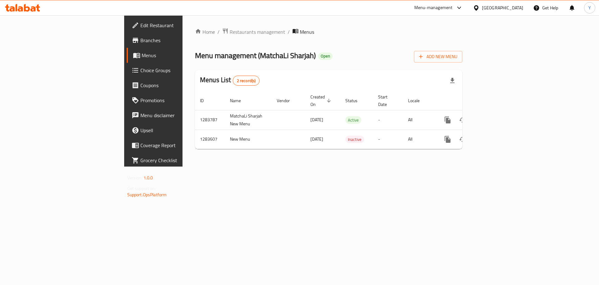
click at [140, 41] on span "Branches" at bounding box center [179, 40] width 79 height 7
